Goal: Task Accomplishment & Management: Manage account settings

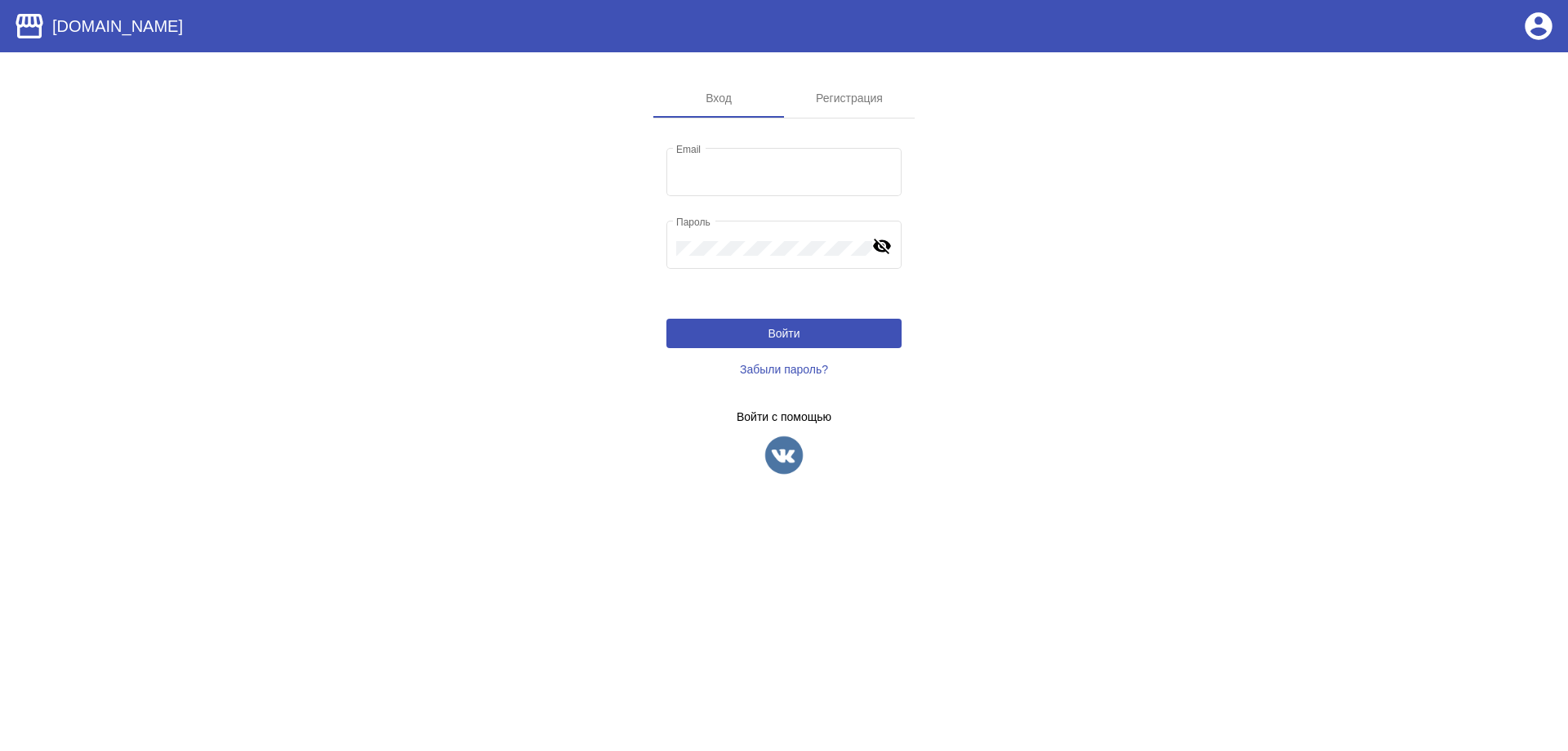
type input "[EMAIL_ADDRESS][DOMAIN_NAME]"
click at [722, 342] on button "Войти" at bounding box center [784, 333] width 235 height 29
